Goal: Information Seeking & Learning: Learn about a topic

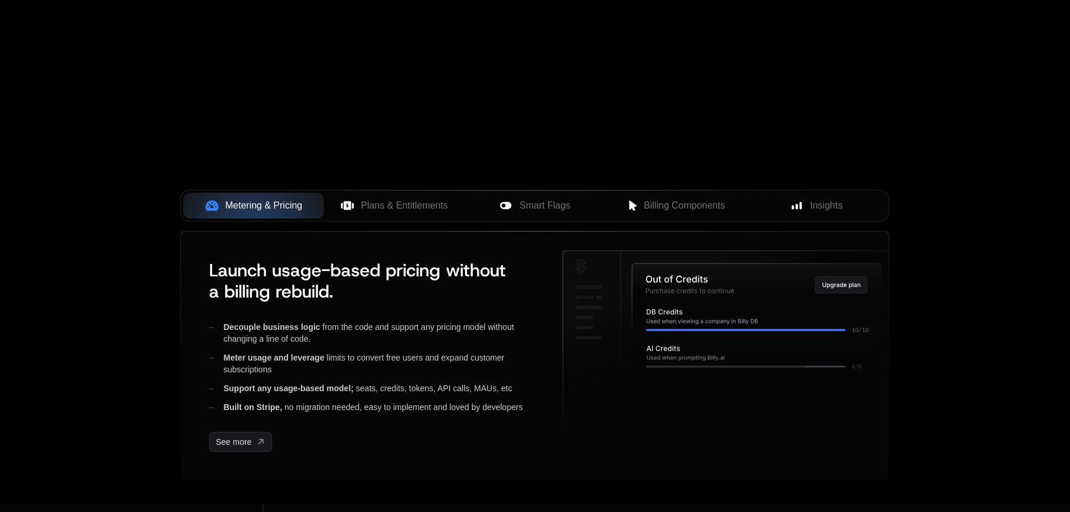
scroll to position [339, 0]
click at [376, 200] on span "Plans & Entitlements" at bounding box center [404, 207] width 87 height 14
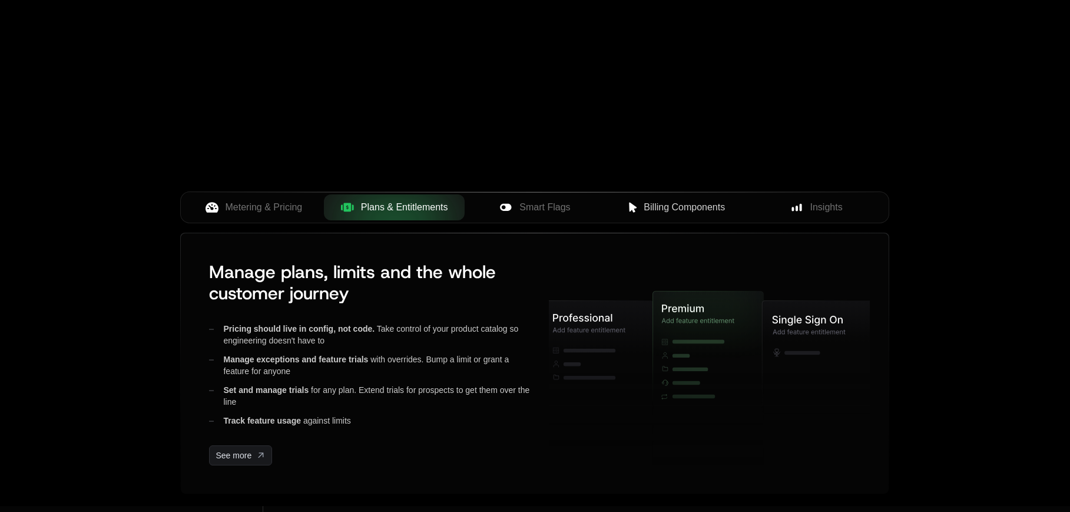
click at [689, 216] on button "Billing Components" at bounding box center [676, 207] width 141 height 26
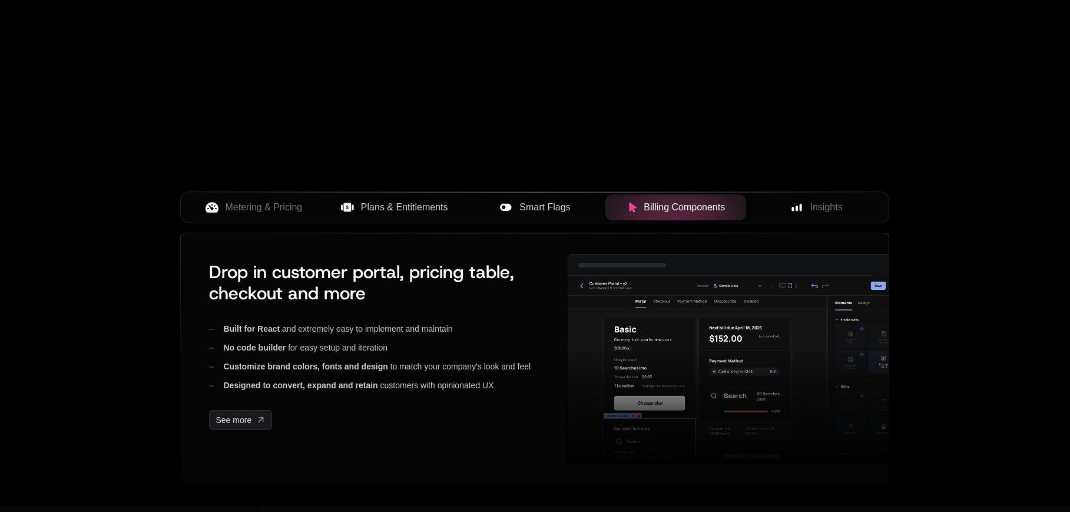
click at [542, 207] on span "Smart Flags" at bounding box center [545, 207] width 51 height 14
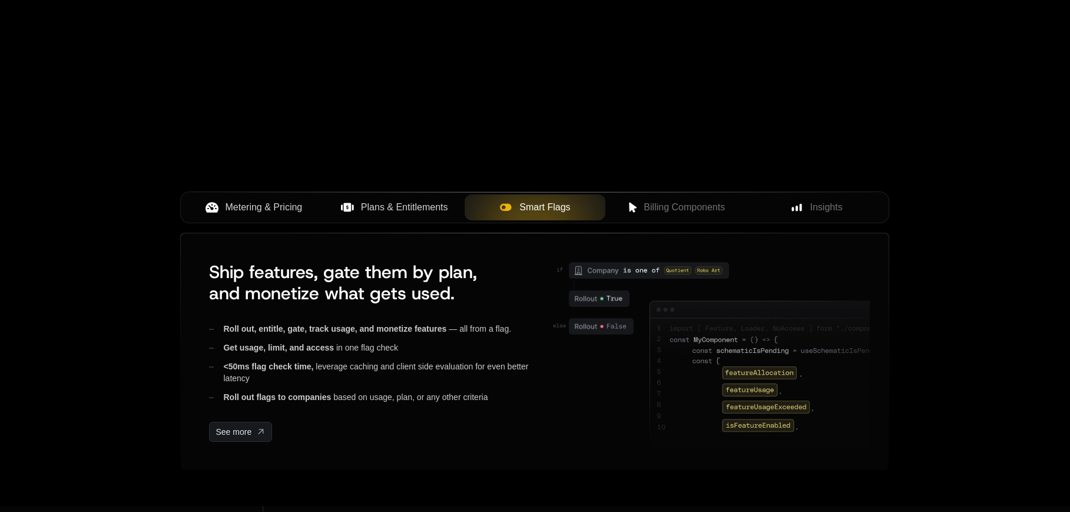
click at [288, 211] on span "Metering & Pricing" at bounding box center [264, 207] width 77 height 14
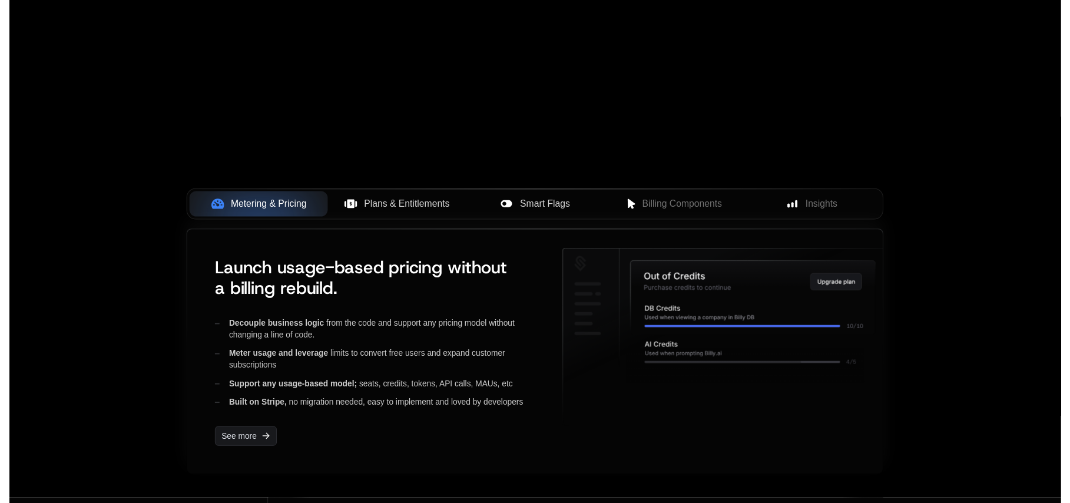
scroll to position [0, 0]
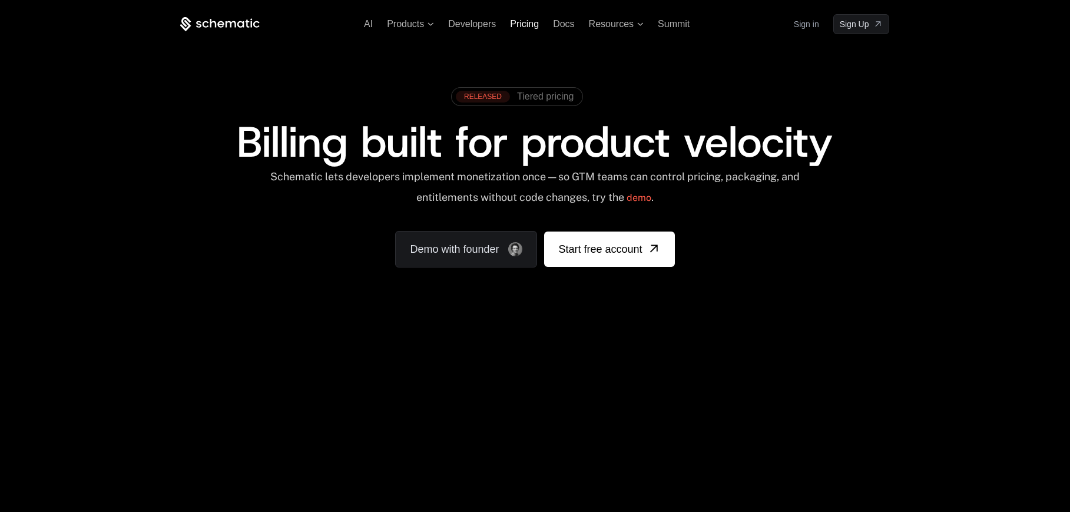
click at [533, 27] on span "Pricing" at bounding box center [524, 24] width 29 height 10
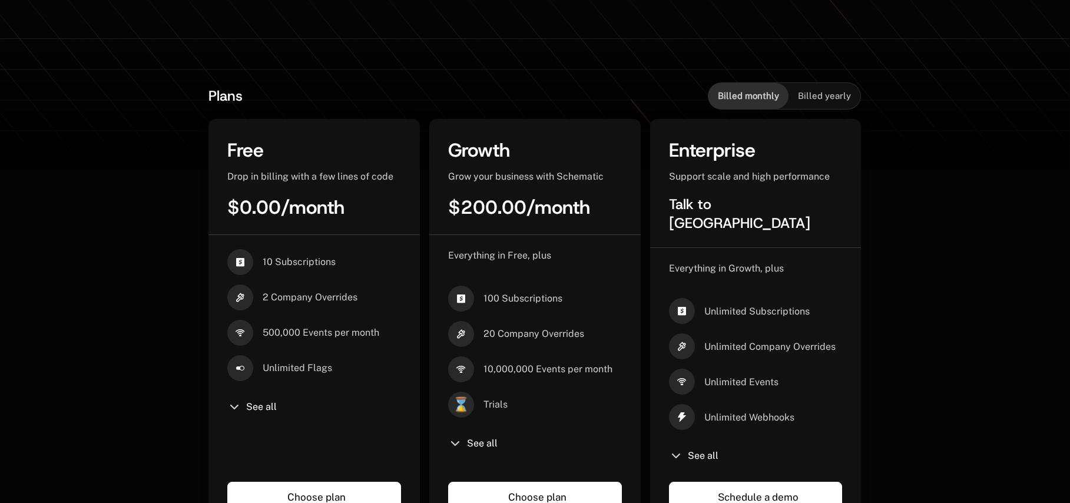
scroll to position [237, 0]
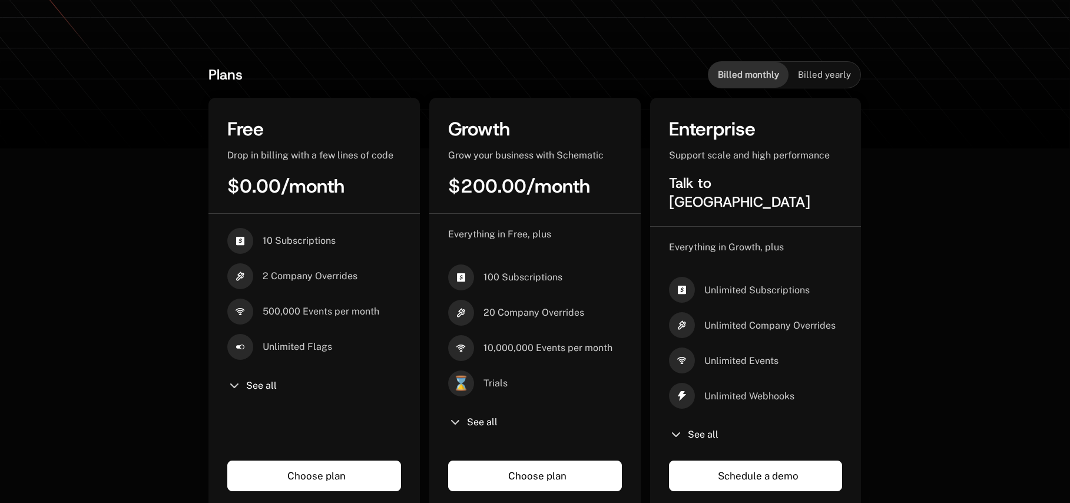
click at [236, 390] on icon at bounding box center [234, 386] width 14 height 14
click at [254, 387] on span "See all" at bounding box center [261, 385] width 31 height 9
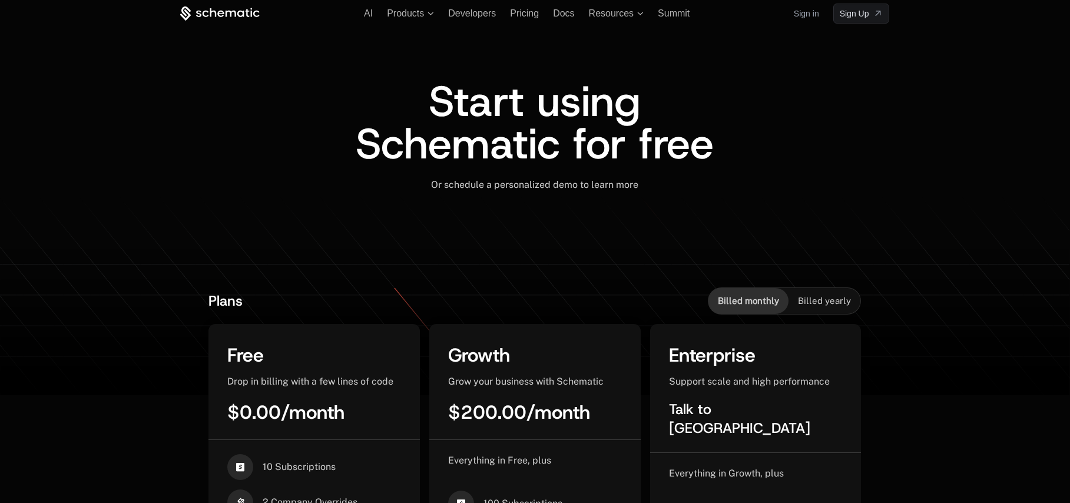
scroll to position [0, 0]
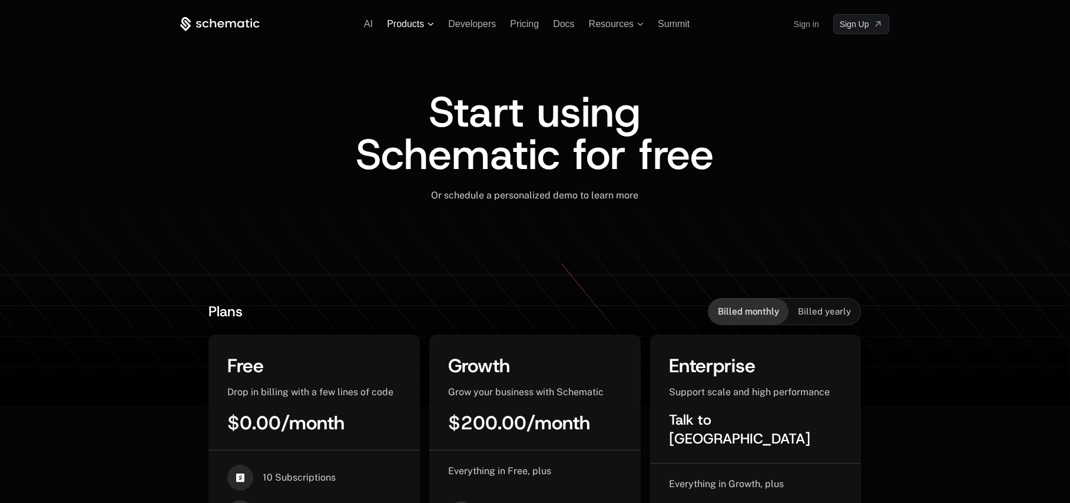
click at [407, 26] on span "Products" at bounding box center [405, 24] width 37 height 11
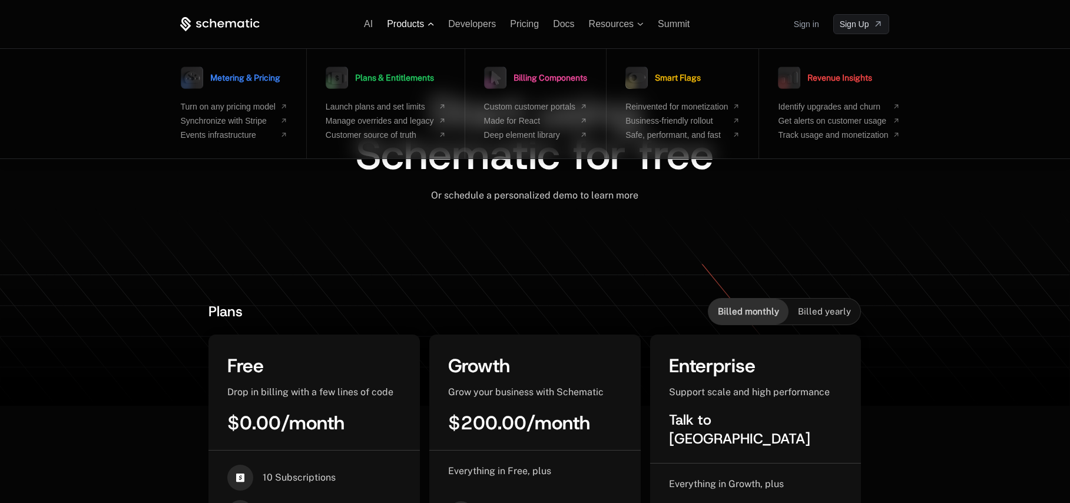
click at [407, 26] on span "Products" at bounding box center [405, 24] width 37 height 11
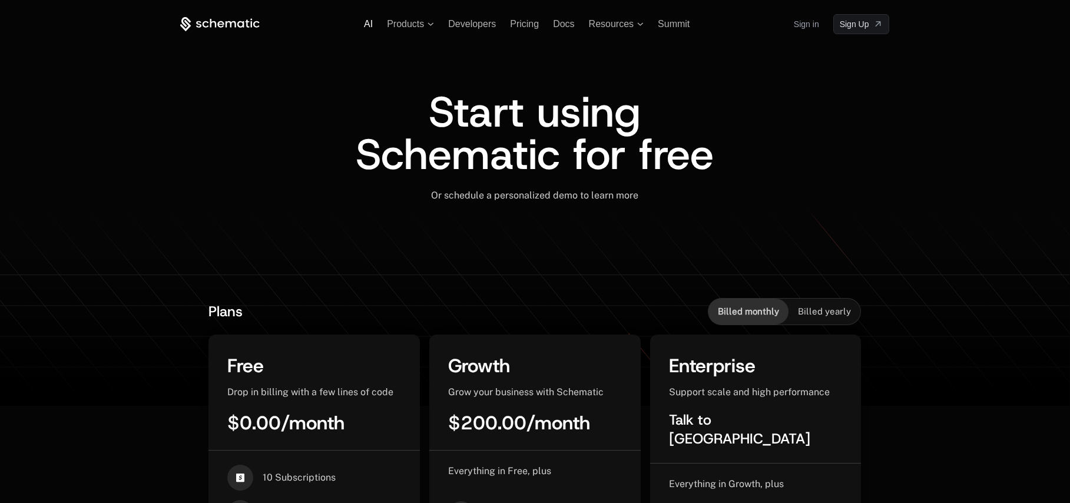
click at [372, 24] on span "AI" at bounding box center [368, 24] width 9 height 10
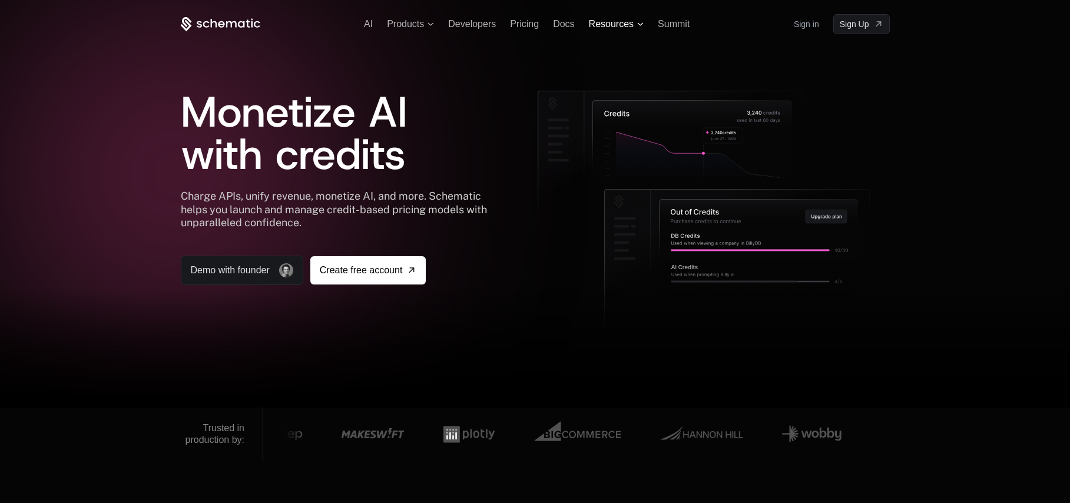
click at [608, 26] on span "Resources" at bounding box center [611, 24] width 45 height 11
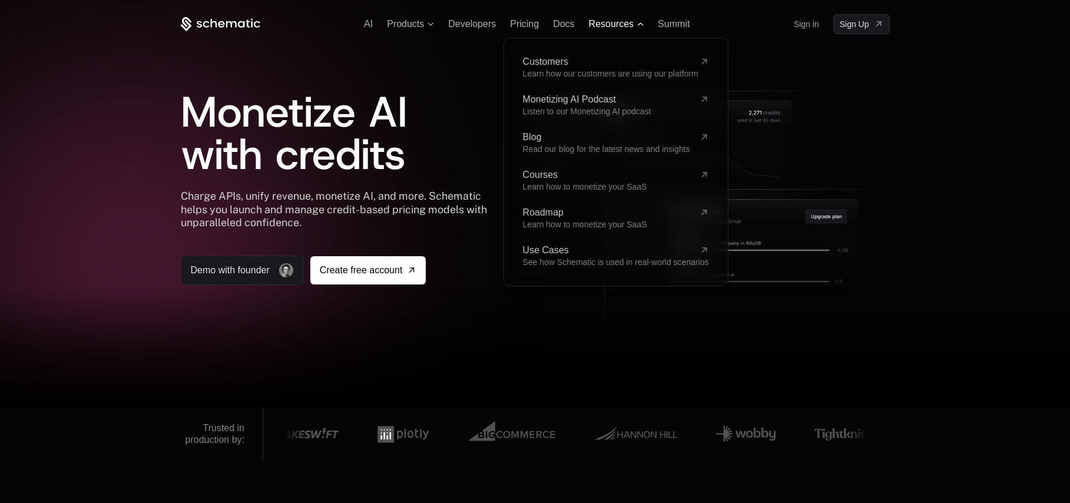
click at [608, 26] on span "Resources" at bounding box center [611, 24] width 45 height 11
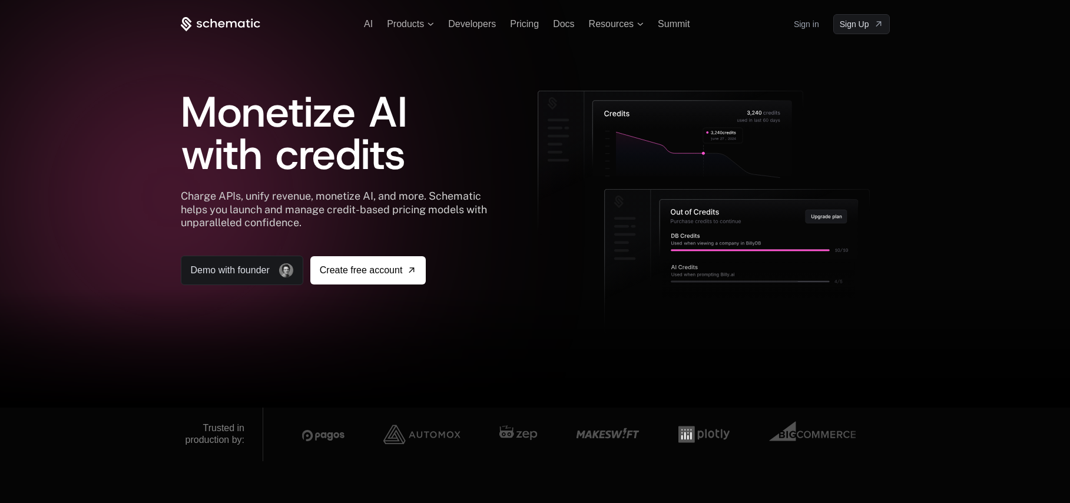
click at [245, 23] on icon at bounding box center [221, 24] width 80 height 15
